Goal: Task Accomplishment & Management: Manage account settings

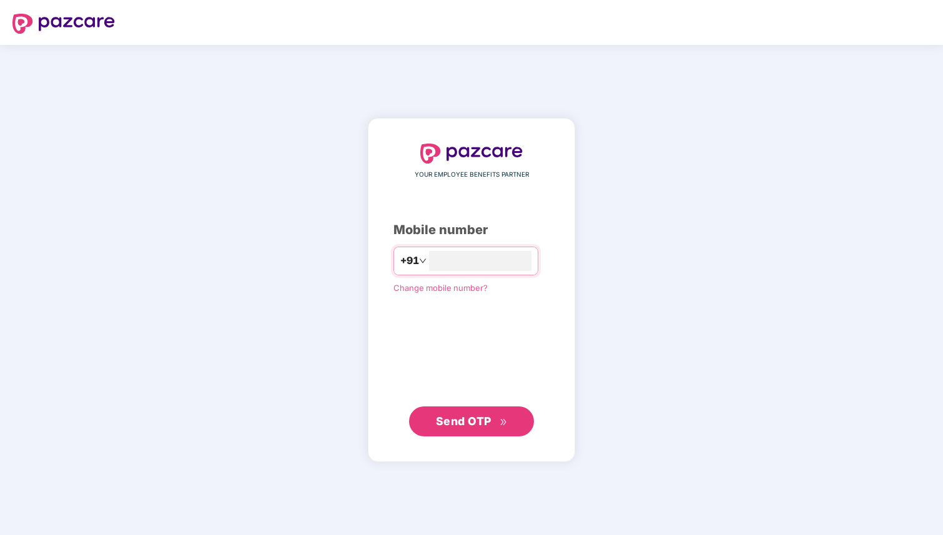
type input "**********"
click at [466, 426] on span "Send OTP" at bounding box center [464, 420] width 56 height 13
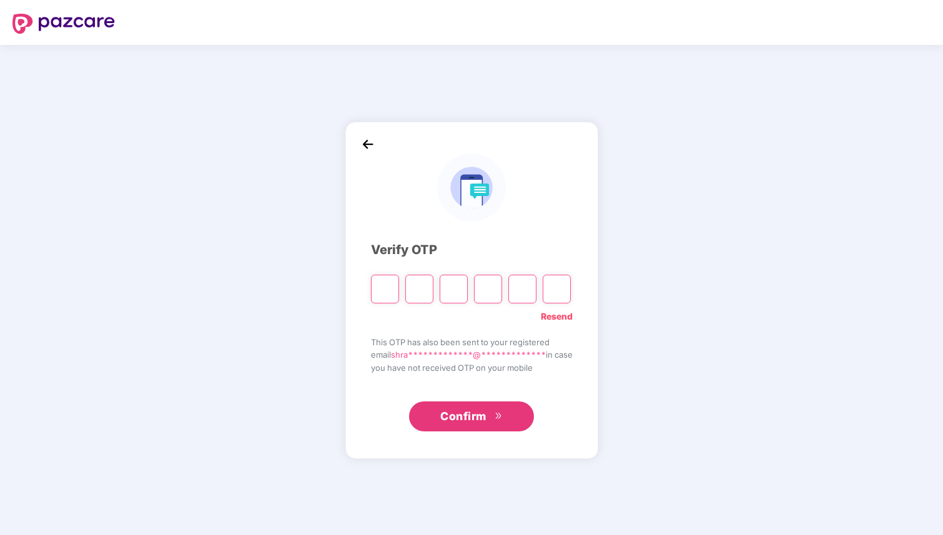
type input "*"
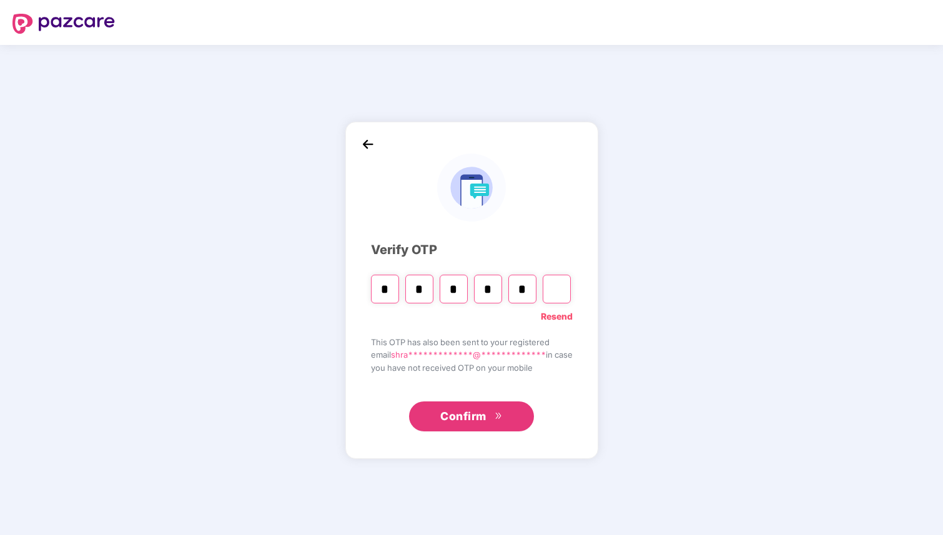
type input "*"
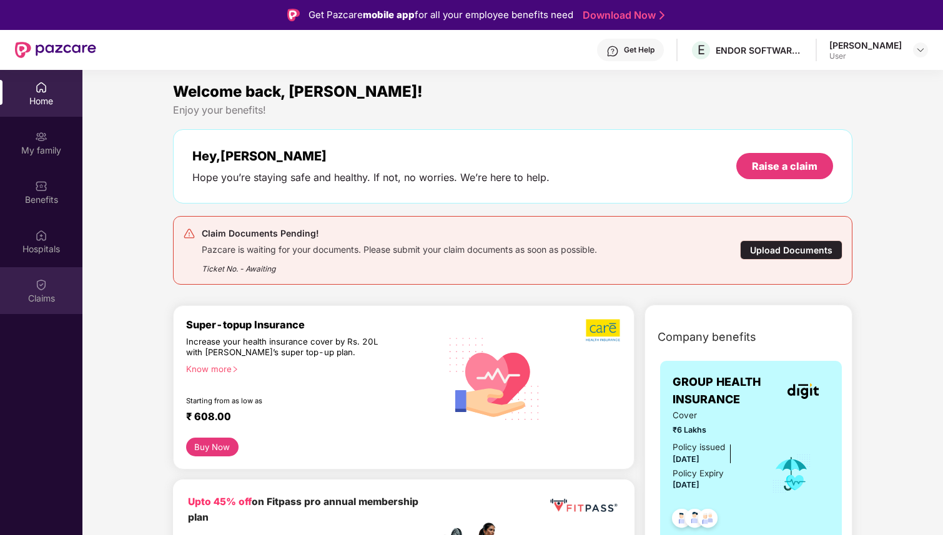
click at [44, 286] on img at bounding box center [41, 284] width 12 height 12
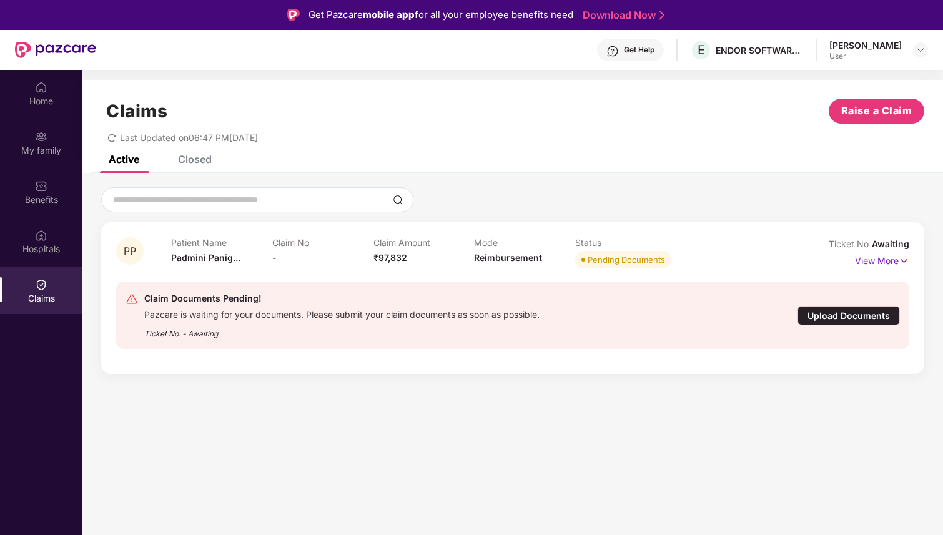
click at [843, 315] on div "Upload Documents" at bounding box center [848, 315] width 102 height 19
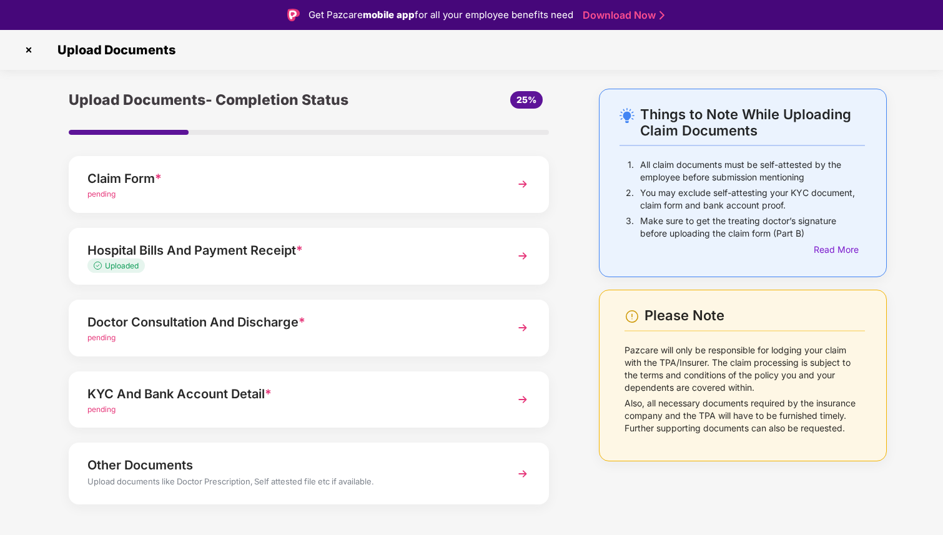
scroll to position [17, 0]
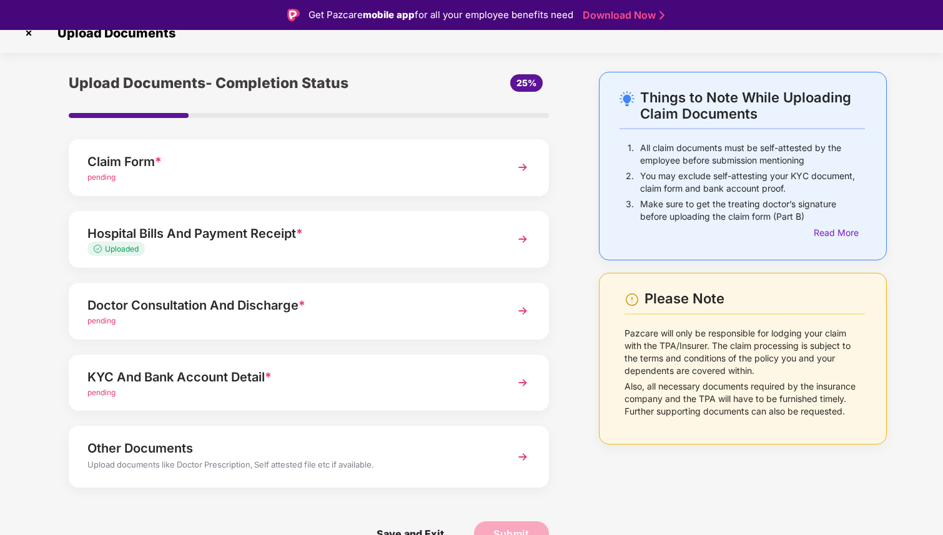
click at [525, 242] on img at bounding box center [522, 239] width 22 height 22
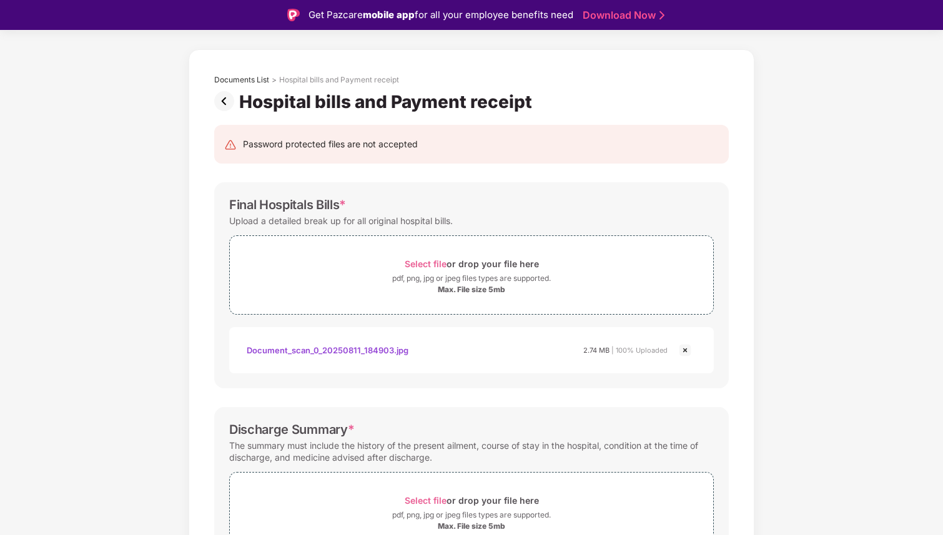
scroll to position [39, 0]
